Goal: Task Accomplishment & Management: Use online tool/utility

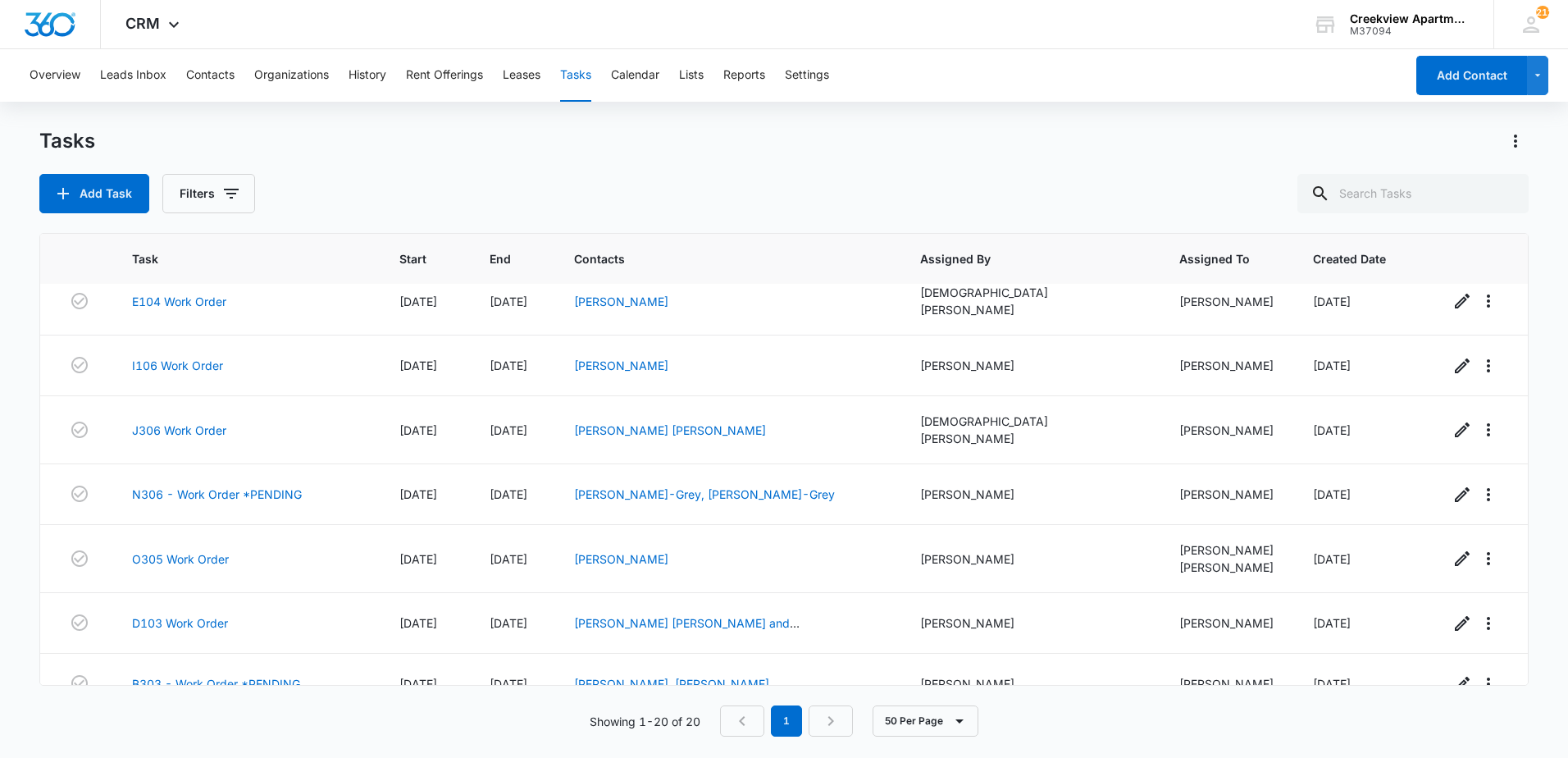
scroll to position [828, 0]
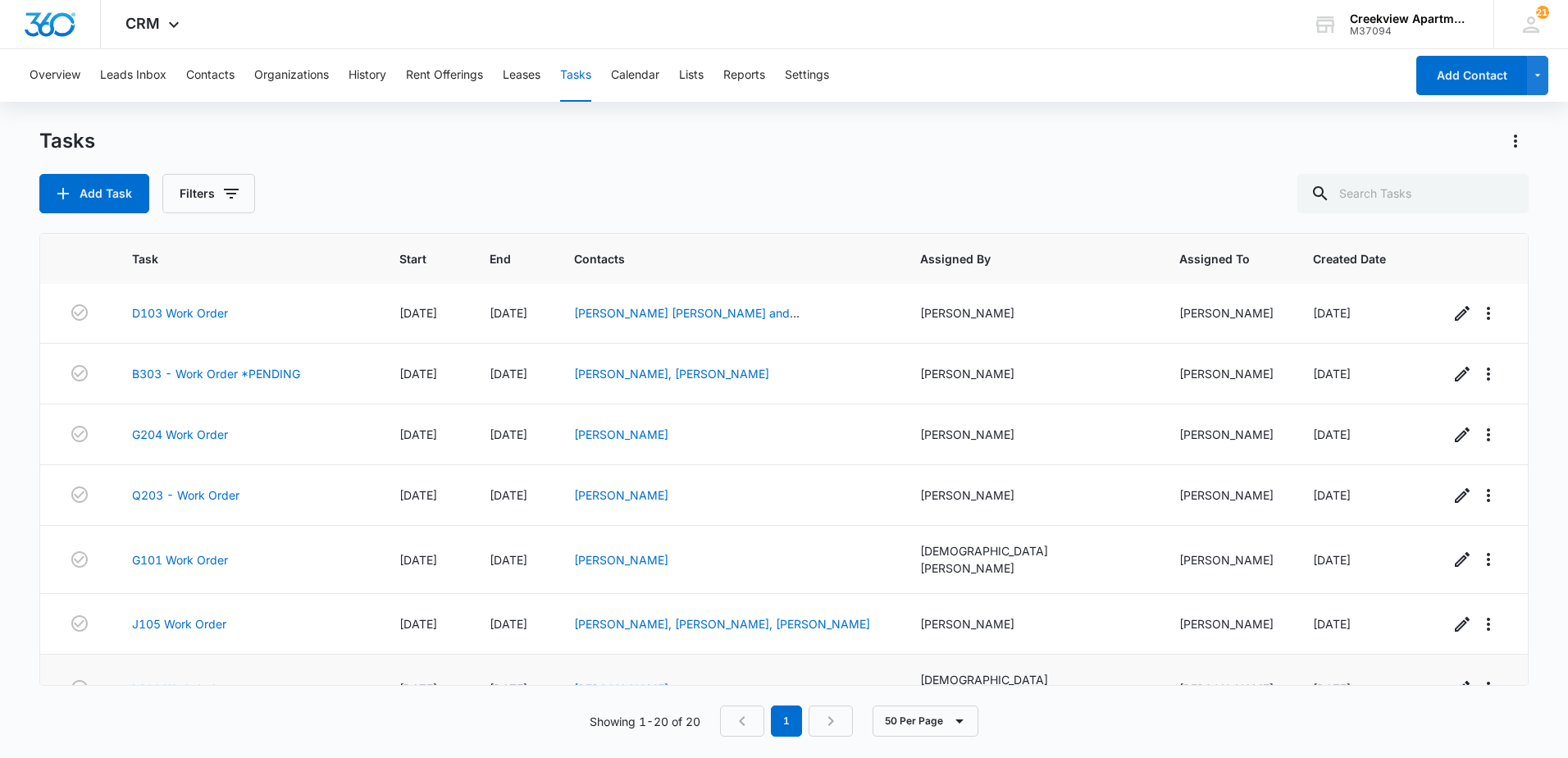
click at [183, 680] on link "L200 Work Order" at bounding box center [179, 689] width 95 height 18
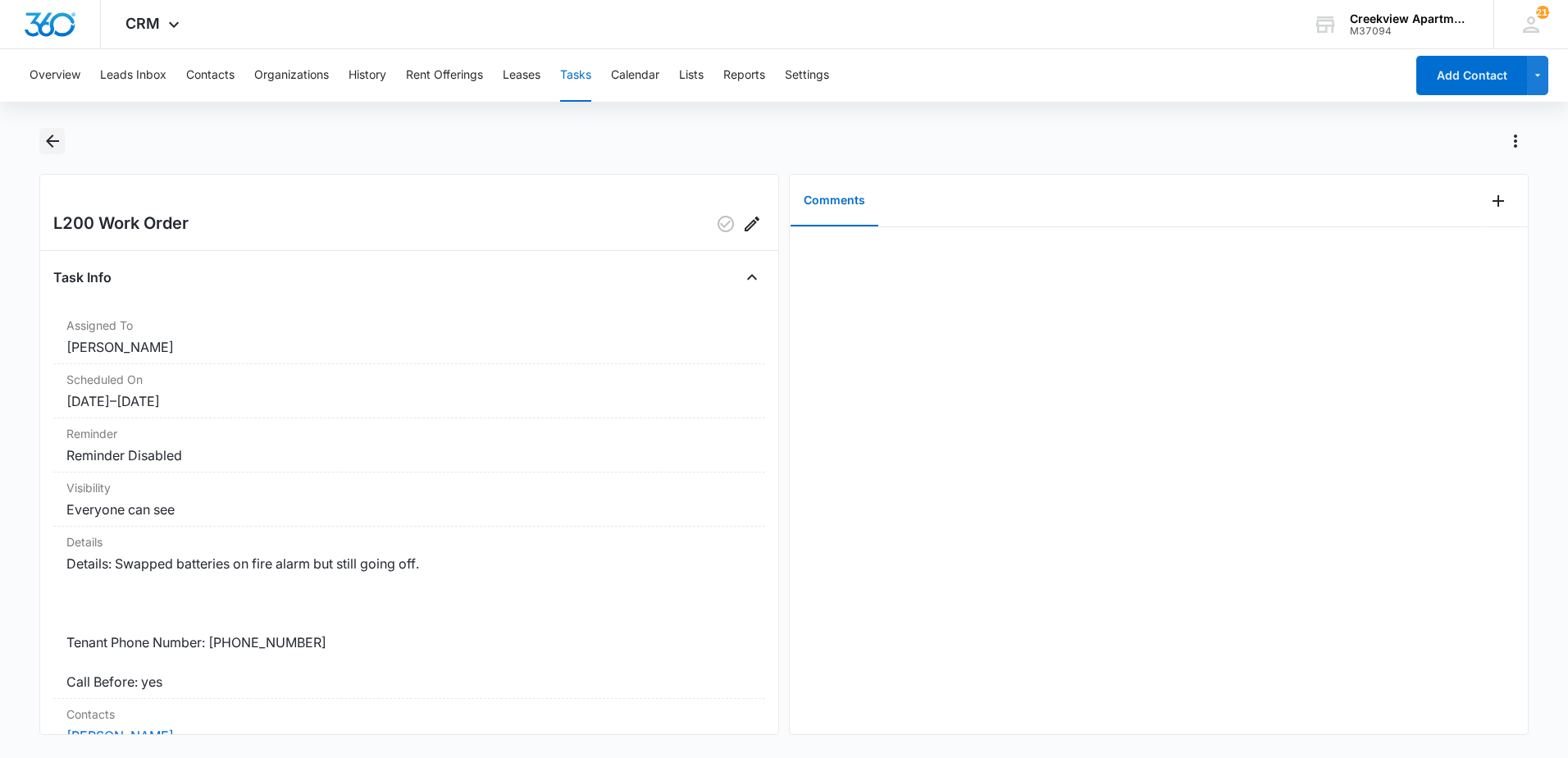
click at [49, 141] on icon "Back" at bounding box center [52, 140] width 13 height 13
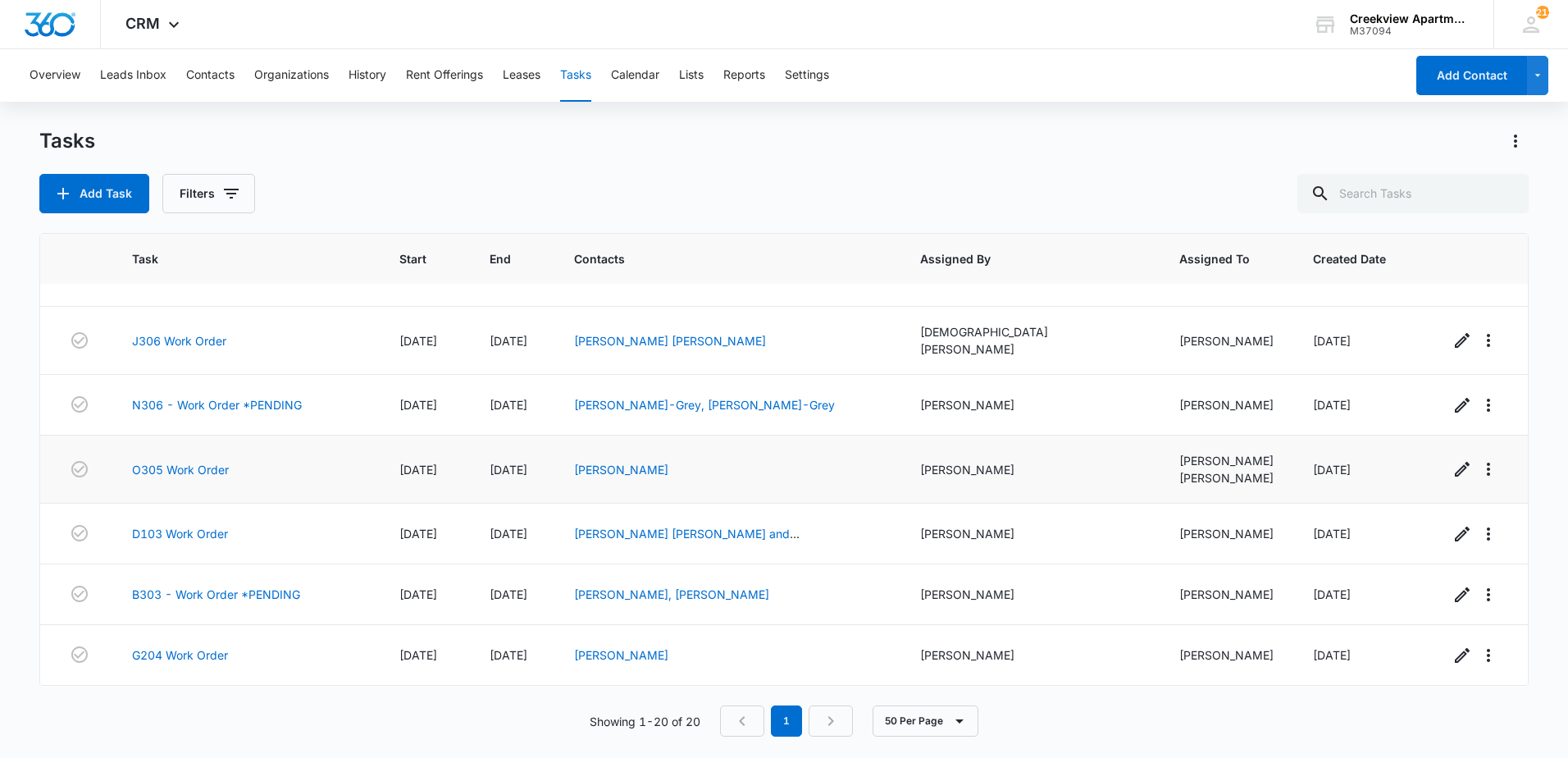
scroll to position [581, 0]
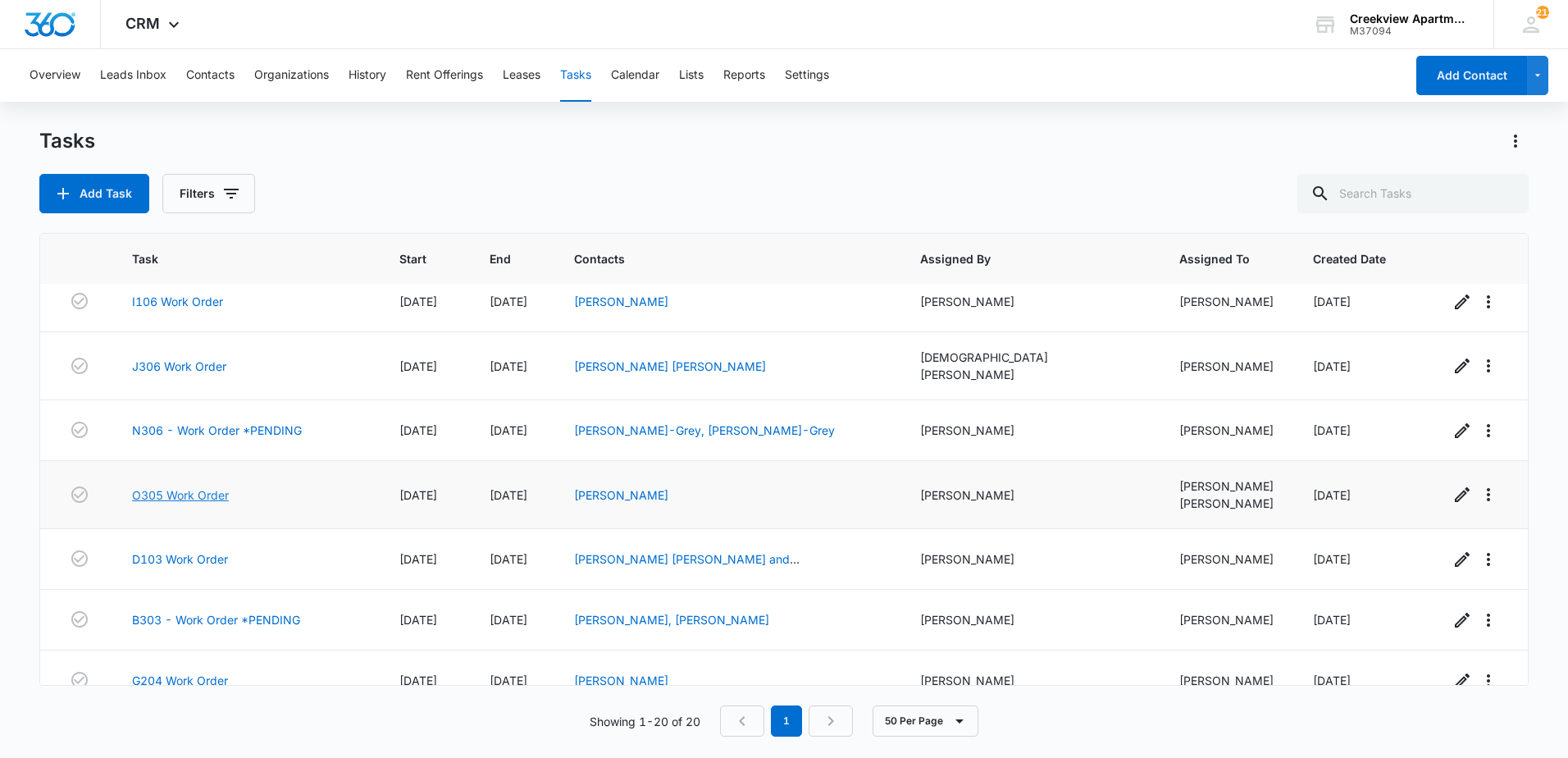
drag, startPoint x: 175, startPoint y: 474, endPoint x: 189, endPoint y: 466, distance: 16.1
click at [175, 487] on link "O305 Work Order" at bounding box center [181, 496] width 97 height 18
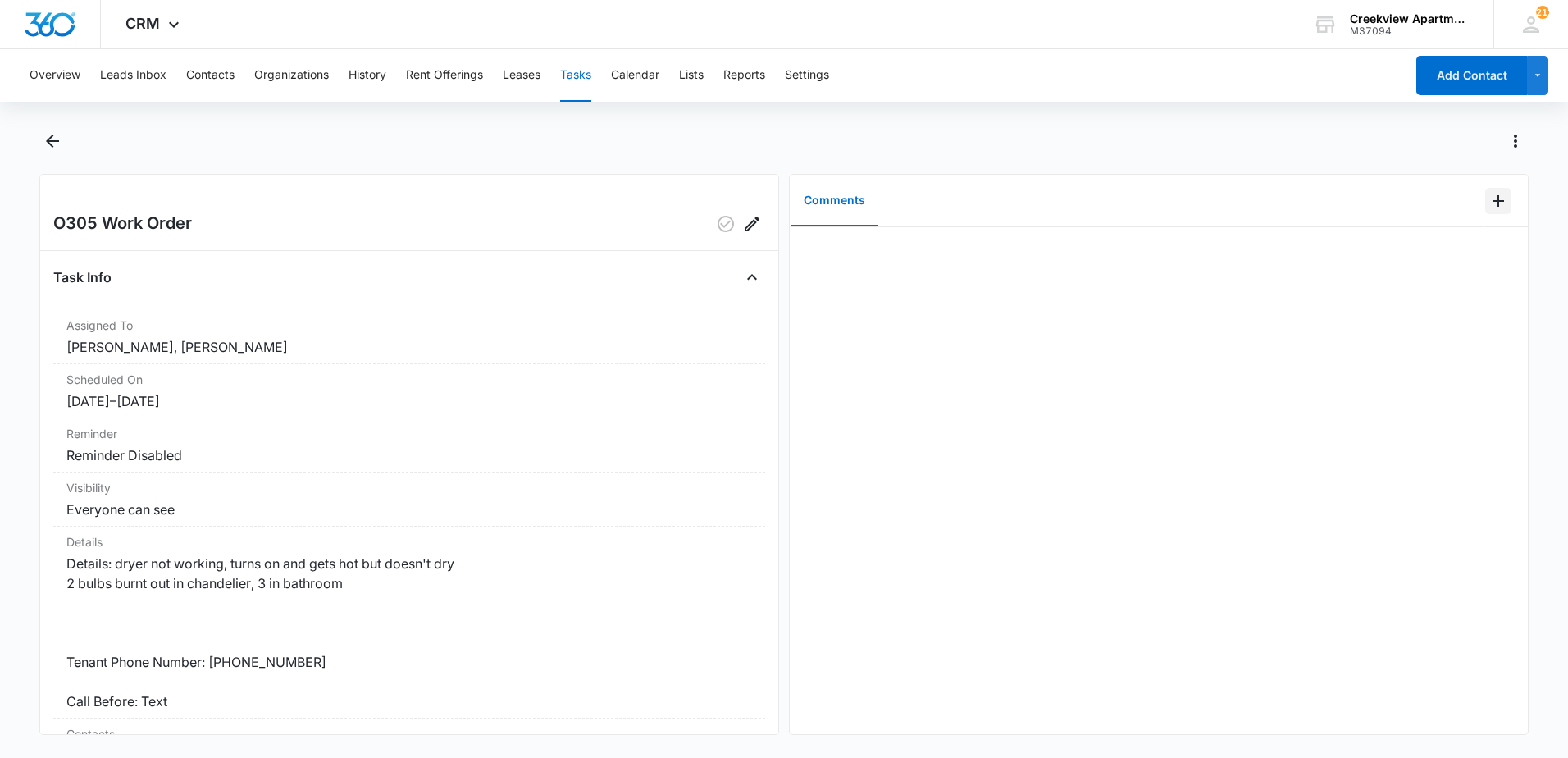
click at [1488, 197] on icon "Add Comment" at bounding box center [1498, 201] width 19 height 19
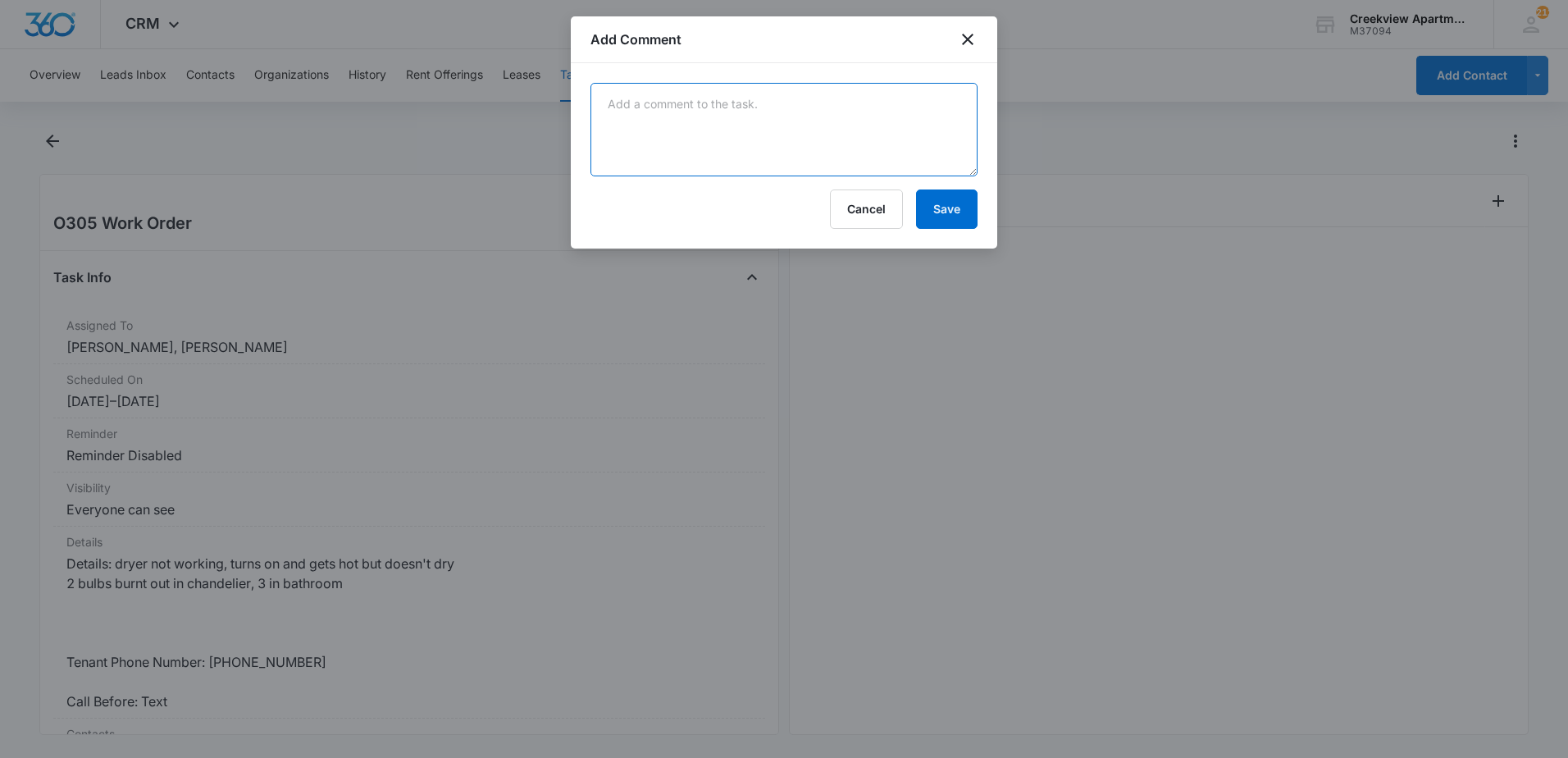
click at [829, 123] on textarea at bounding box center [784, 130] width 387 height 94
type textarea "replaced bulbs, dryer is heating, vent feels blocked, cleared"
click at [958, 215] on button "Save" at bounding box center [947, 209] width 62 height 40
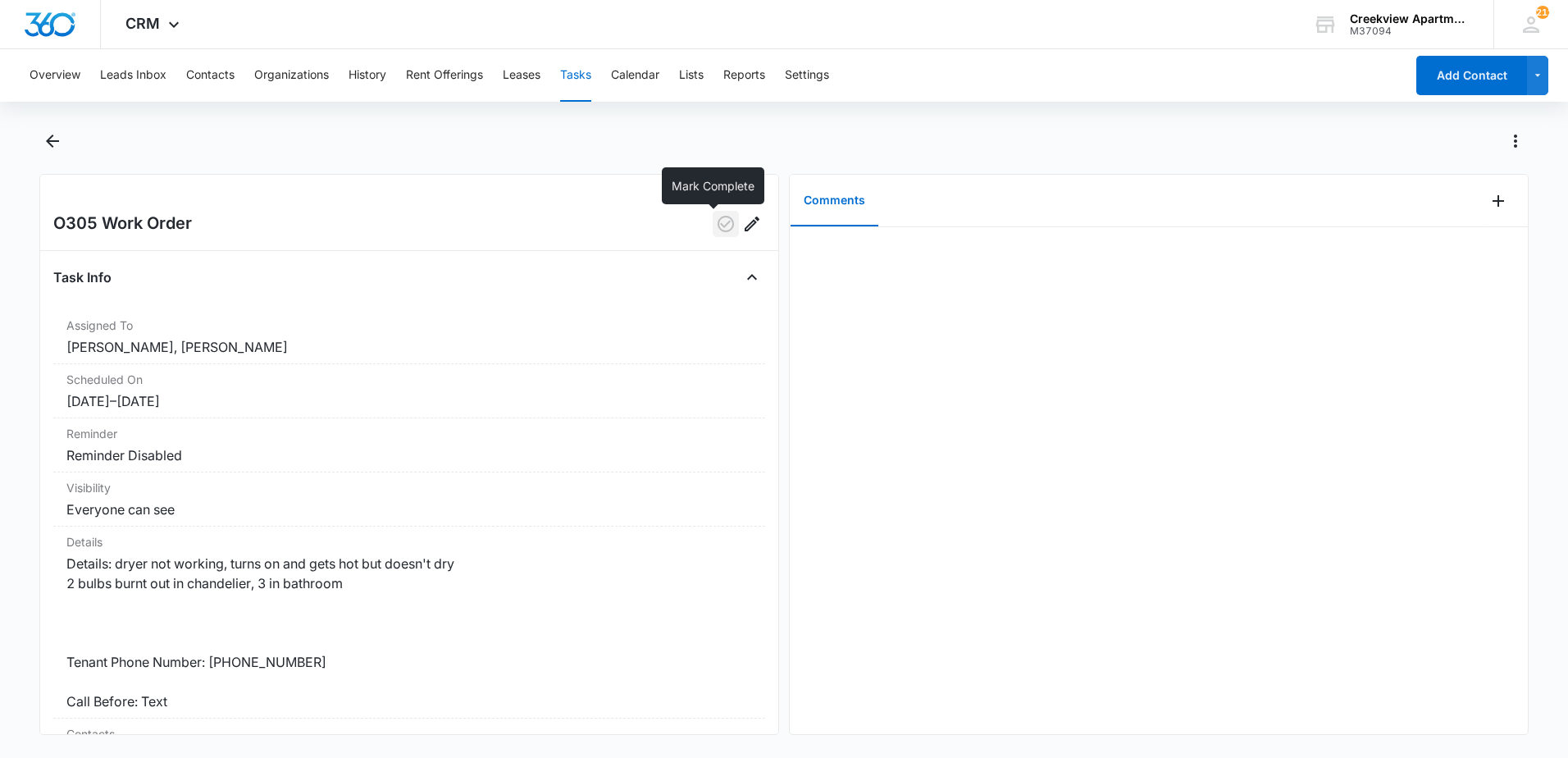
click at [718, 227] on icon "button" at bounding box center [726, 224] width 17 height 17
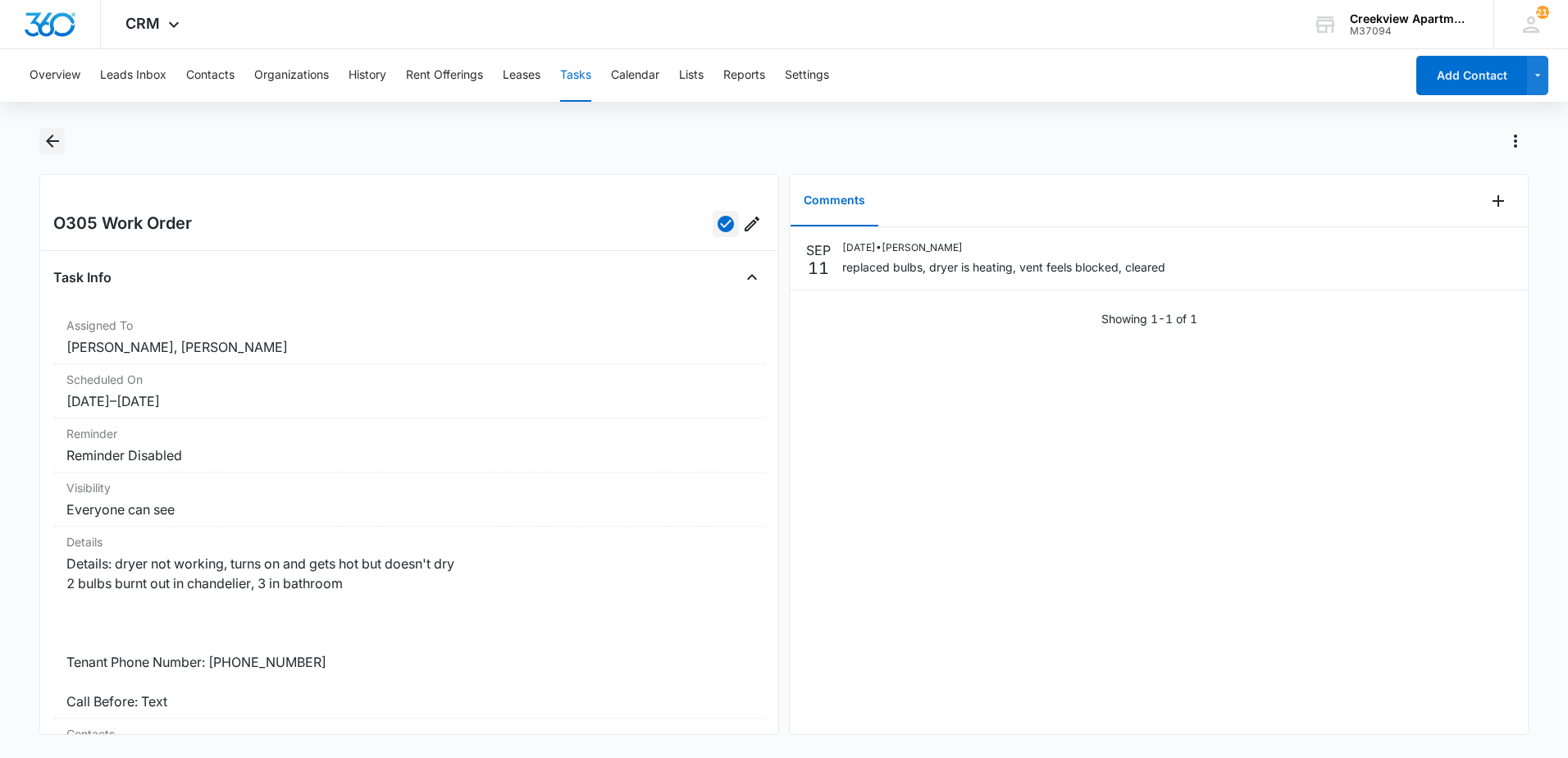
click at [44, 136] on icon "Back" at bounding box center [52, 141] width 19 height 19
